Goal: Task Accomplishment & Management: Use online tool/utility

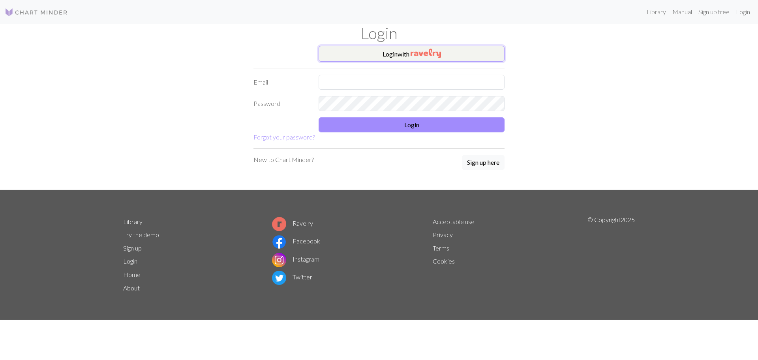
click at [374, 53] on button "Login with" at bounding box center [412, 54] width 186 height 16
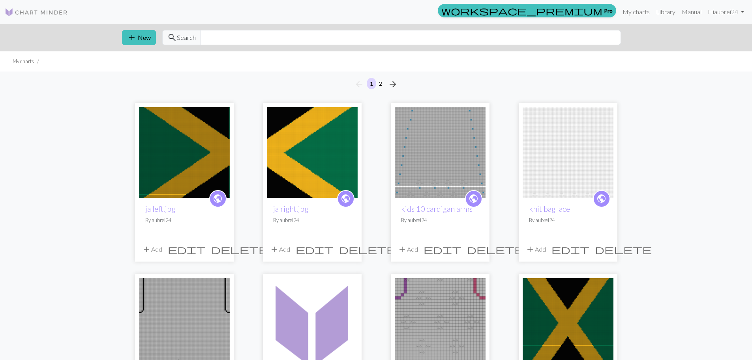
click at [198, 131] on img at bounding box center [184, 152] width 91 height 91
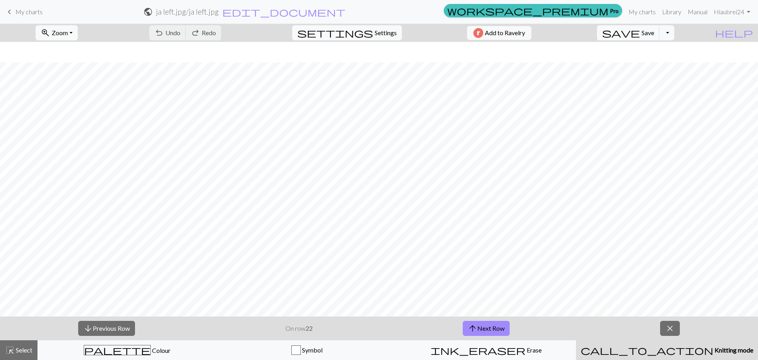
scroll to position [2808, 0]
click at [107, 324] on button "arrow_downward Previous Row" at bounding box center [106, 328] width 57 height 15
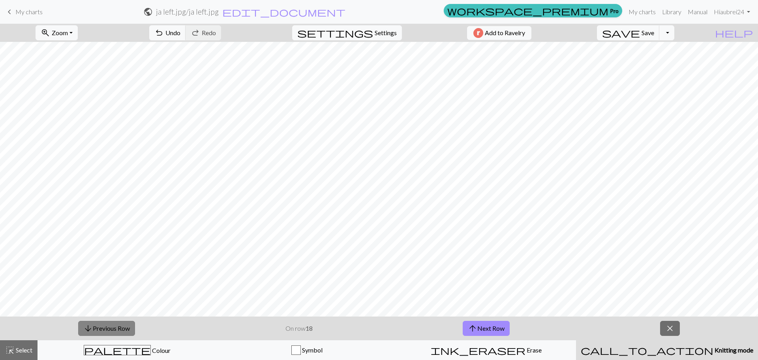
click at [107, 324] on button "arrow_downward Previous Row" at bounding box center [106, 328] width 57 height 15
click at [78, 321] on button "arrow_downward Previous Row" at bounding box center [106, 328] width 57 height 15
click at [378, 327] on button "arrow_upward Next Row" at bounding box center [486, 328] width 47 height 15
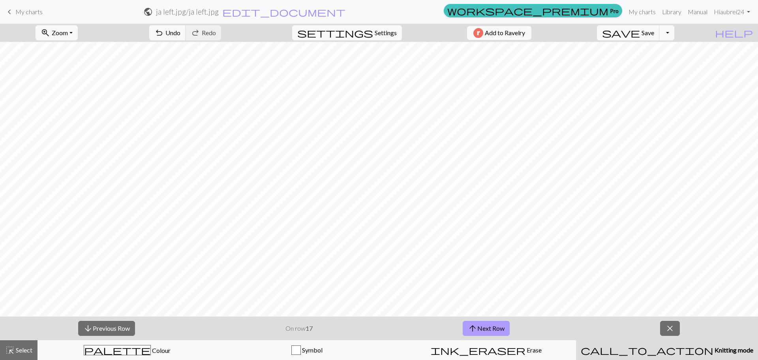
click at [378, 329] on button "arrow_upward Next Row" at bounding box center [486, 328] width 47 height 15
click at [378, 328] on button "arrow_upward Next Row" at bounding box center [486, 328] width 47 height 15
click at [378, 332] on button "arrow_upward Next Row" at bounding box center [486, 328] width 47 height 15
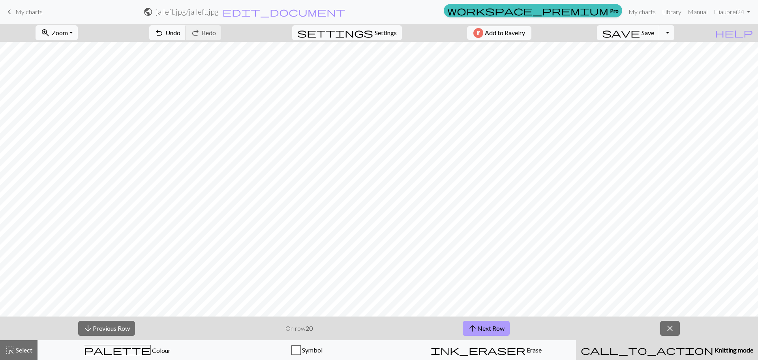
click at [378, 327] on button "arrow_upward Next Row" at bounding box center [486, 328] width 47 height 15
click at [378, 329] on button "arrow_upward Next Row" at bounding box center [486, 328] width 47 height 15
click at [378, 330] on span "arrow_upward" at bounding box center [472, 327] width 9 height 11
click at [378, 330] on button "arrow_upward Next Row" at bounding box center [486, 328] width 47 height 15
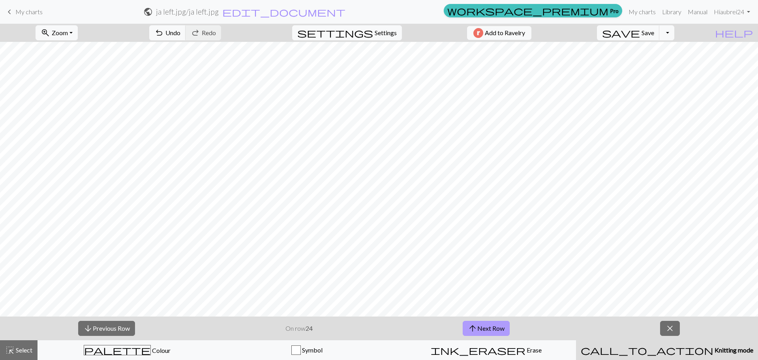
click at [378, 324] on button "arrow_upward Next Row" at bounding box center [486, 328] width 47 height 15
click at [378, 330] on button "arrow_upward Next Row" at bounding box center [486, 328] width 47 height 15
click at [378, 325] on button "arrow_upward Next Row" at bounding box center [486, 328] width 47 height 15
click at [378, 330] on button "arrow_upward Next Row" at bounding box center [486, 328] width 47 height 15
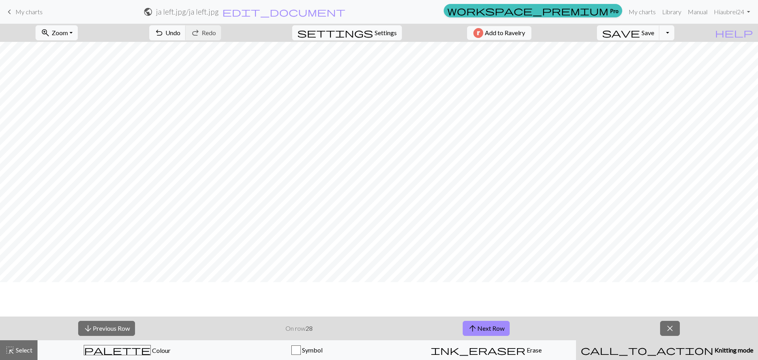
scroll to position [2453, 0]
click at [378, 37] on span "save" at bounding box center [621, 32] width 38 height 11
click at [378, 327] on button "arrow_upward Next Row" at bounding box center [486, 328] width 47 height 15
click at [378, 330] on button "arrow_upward Next Row" at bounding box center [486, 328] width 47 height 15
click at [378, 37] on span "save" at bounding box center [621, 32] width 38 height 11
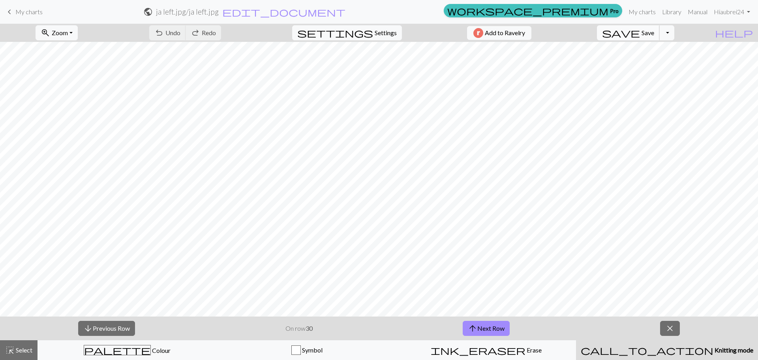
click at [378, 31] on span "save" at bounding box center [621, 32] width 38 height 11
